Goal: Find specific page/section: Find specific page/section

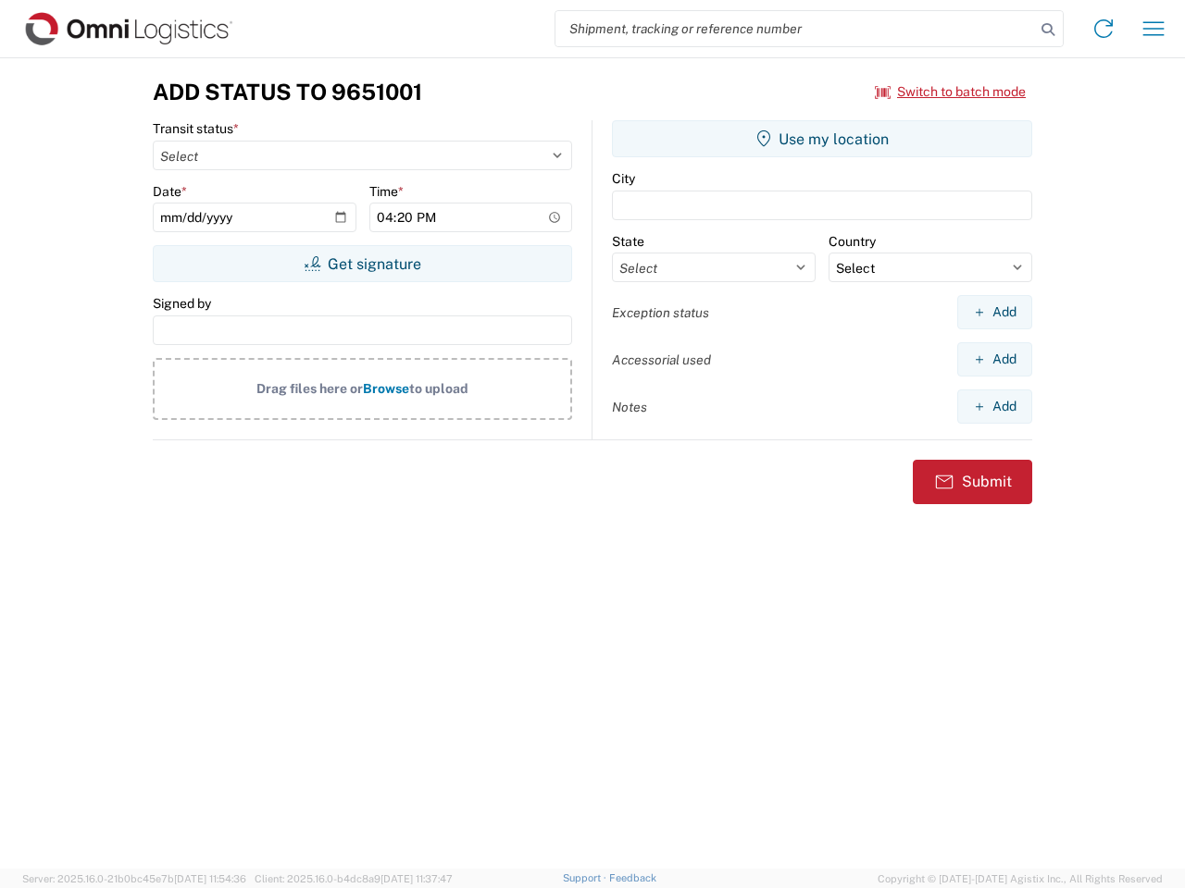
click at [795, 29] on input "search" at bounding box center [794, 28] width 479 height 35
click at [1048, 30] on icon at bounding box center [1048, 30] width 26 height 26
click at [1103, 29] on icon at bounding box center [1103, 29] width 30 height 30
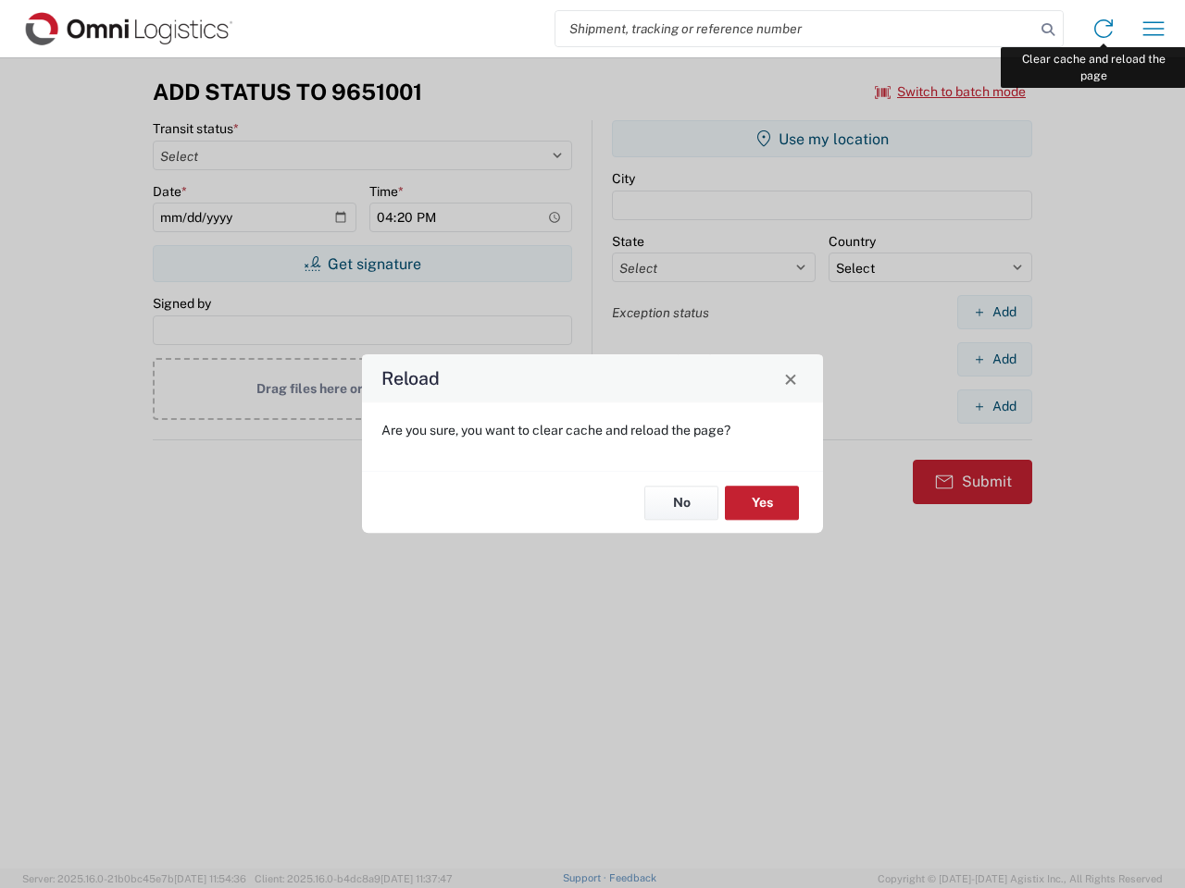
click at [1153, 29] on div "Reload Are you sure, you want to clear cache and reload the page? No Yes" at bounding box center [592, 444] width 1185 height 888
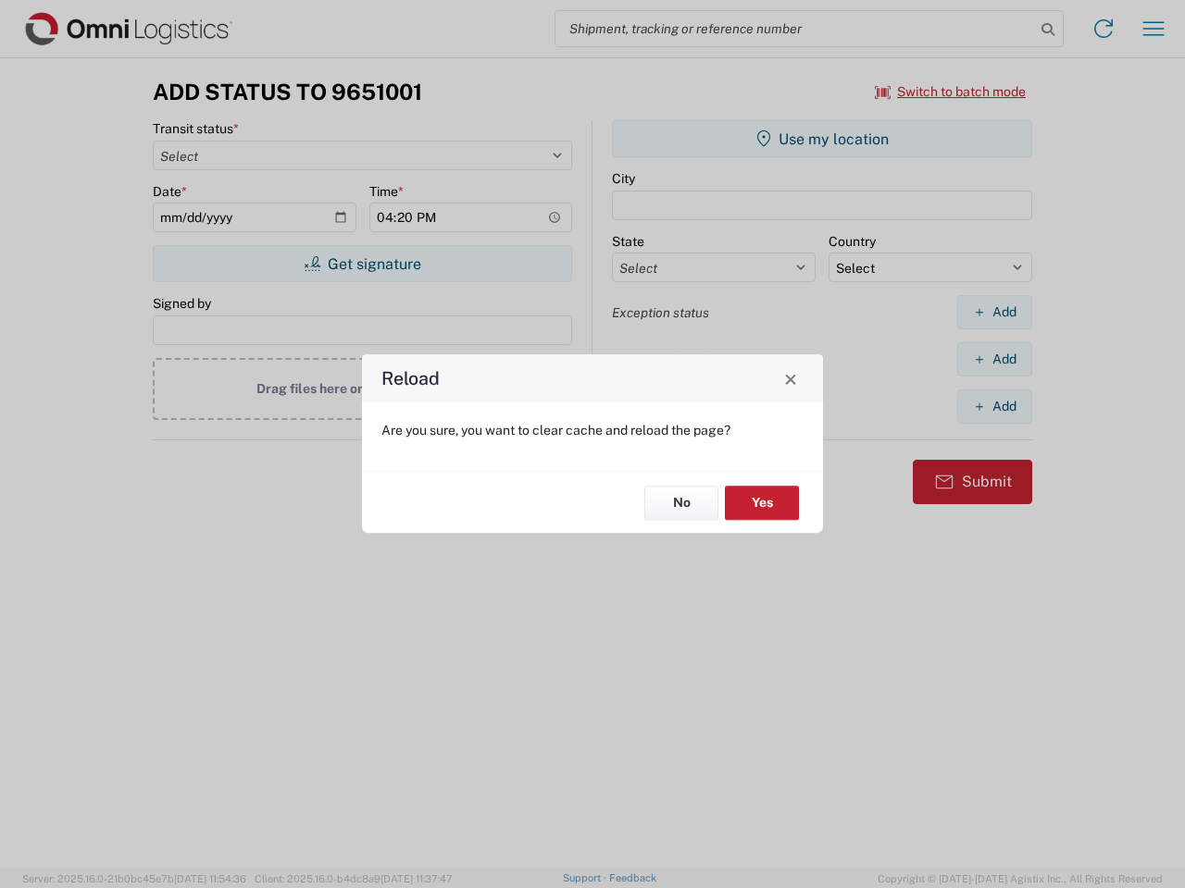
click at [950, 92] on div "Reload Are you sure, you want to clear cache and reload the page? No Yes" at bounding box center [592, 444] width 1185 height 888
click at [362, 264] on div "Reload Are you sure, you want to clear cache and reload the page? No Yes" at bounding box center [592, 444] width 1185 height 888
click at [822, 139] on div "Reload Are you sure, you want to clear cache and reload the page? No Yes" at bounding box center [592, 444] width 1185 height 888
click at [994, 312] on div "Reload Are you sure, you want to clear cache and reload the page? No Yes" at bounding box center [592, 444] width 1185 height 888
click at [994, 359] on div "Reload Are you sure, you want to clear cache and reload the page? No Yes" at bounding box center [592, 444] width 1185 height 888
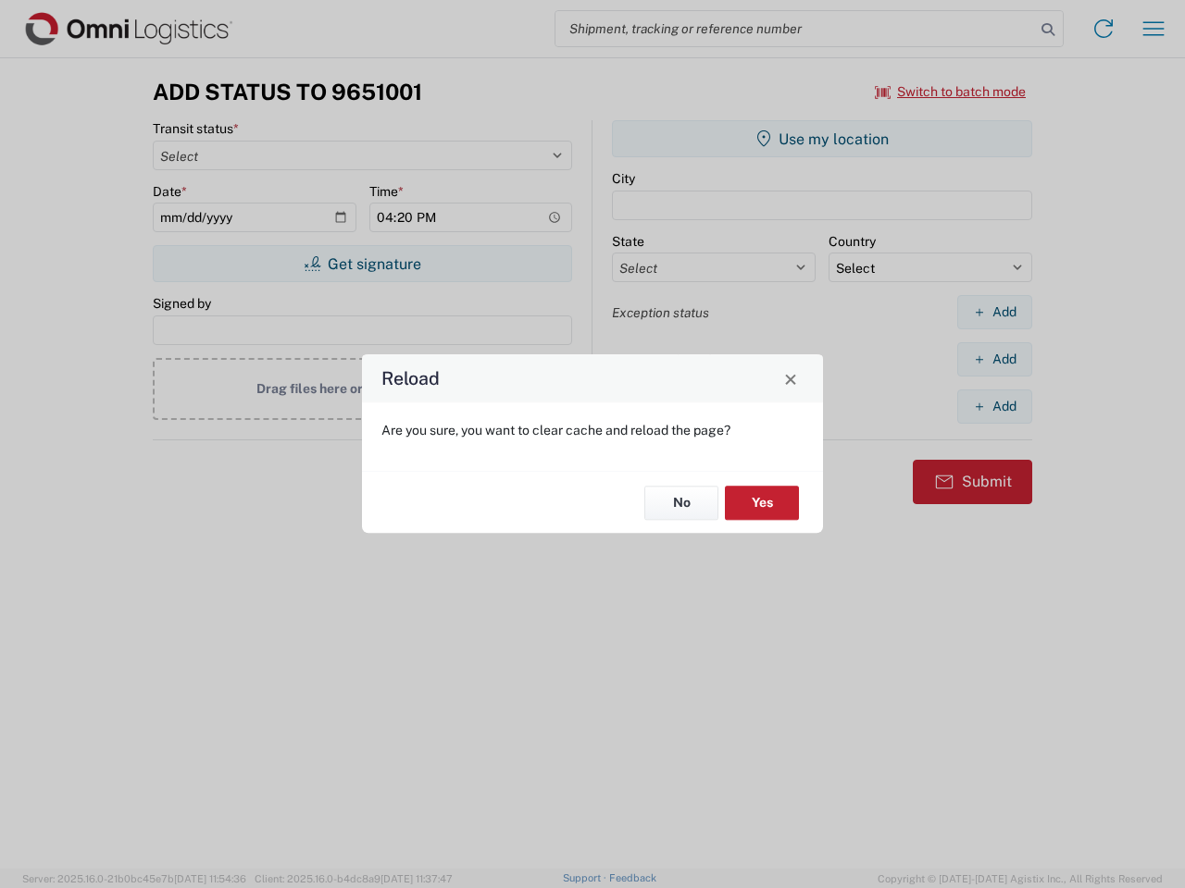
click at [994, 406] on div "Reload Are you sure, you want to clear cache and reload the page? No Yes" at bounding box center [592, 444] width 1185 height 888
